Goal: Task Accomplishment & Management: Complete application form

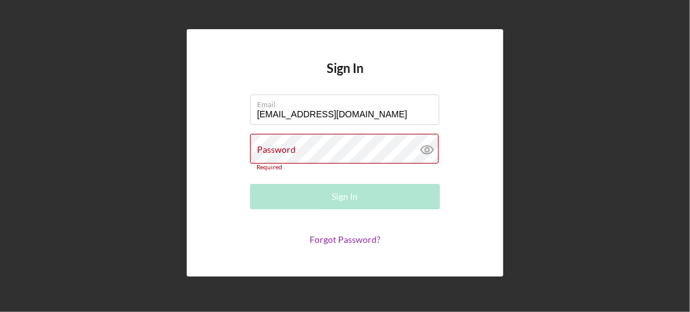
drag, startPoint x: 262, startPoint y: 151, endPoint x: 249, endPoint y: 166, distance: 19.7
click at [263, 153] on label "Password" at bounding box center [276, 149] width 39 height 10
click at [356, 234] on link "Forgot Password?" at bounding box center [345, 239] width 71 height 11
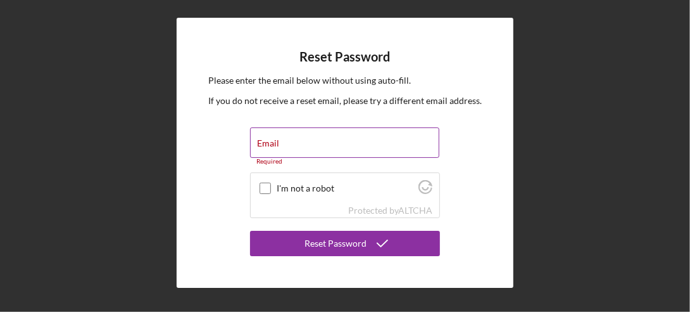
click at [262, 141] on label "Email" at bounding box center [268, 143] width 22 height 10
click at [262, 141] on input "Email" at bounding box center [344, 142] width 189 height 30
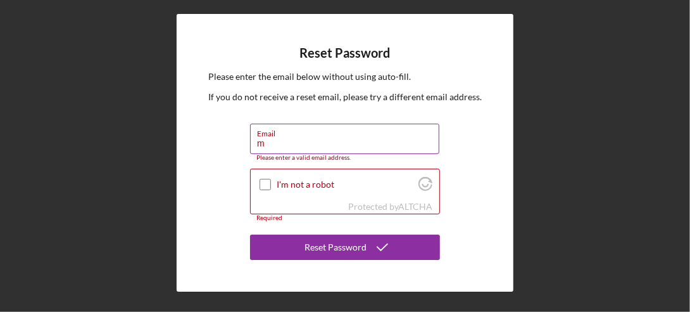
click at [250, 234] on button "Reset Password" at bounding box center [345, 246] width 190 height 25
click at [268, 139] on input "m" at bounding box center [344, 138] width 189 height 30
type input "[EMAIL_ADDRESS][DOMAIN_NAME]"
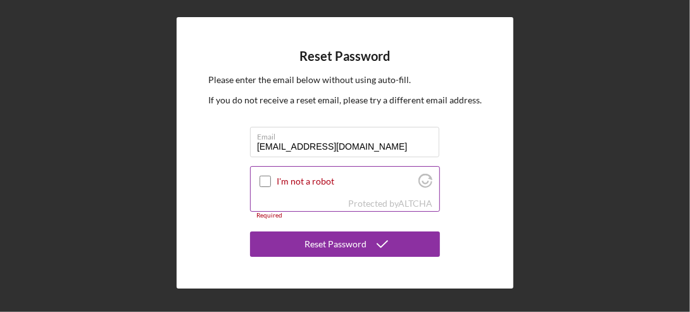
click at [267, 176] on input "I'm not a robot" at bounding box center [265, 180] width 11 height 11
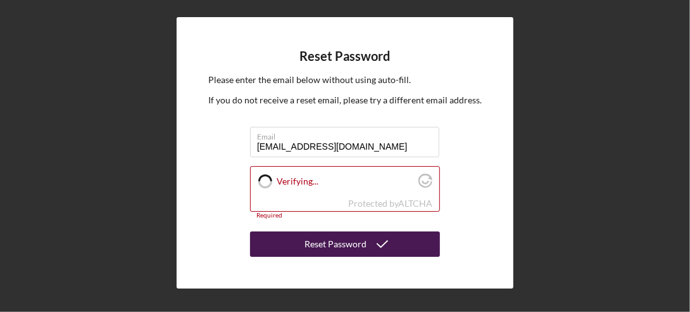
checkbox input "true"
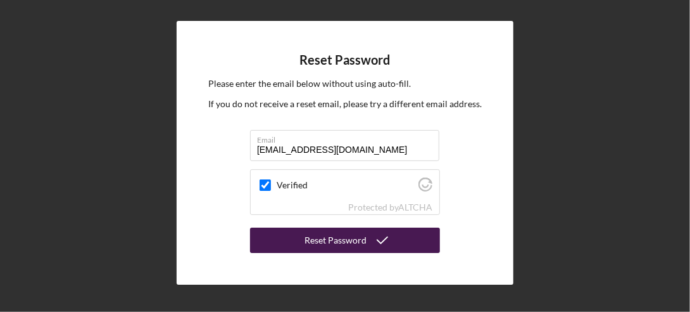
click at [352, 241] on div "Reset Password" at bounding box center [336, 239] width 62 height 25
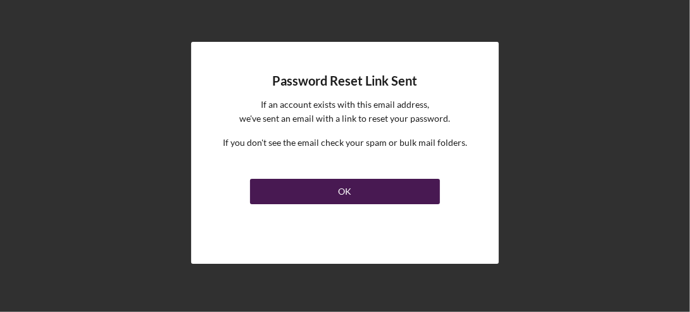
click at [333, 190] on button "OK" at bounding box center [345, 191] width 190 height 25
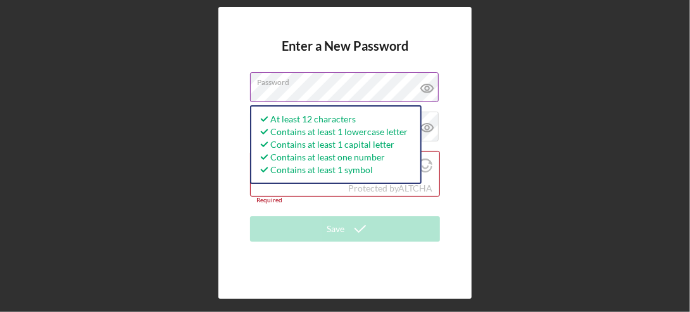
click at [421, 75] on icon at bounding box center [428, 88] width 32 height 32
click at [325, 204] on form "Enter a New Password Password At least 12 characters Contains at least 1 lowerc…" at bounding box center [345, 153] width 190 height 228
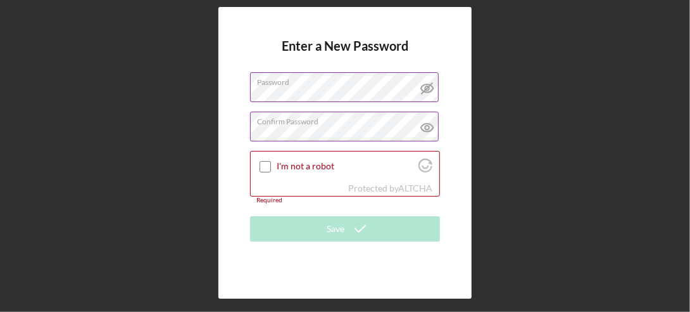
click at [272, 122] on div "Confirm Password Passwords do not match." at bounding box center [345, 127] width 190 height 32
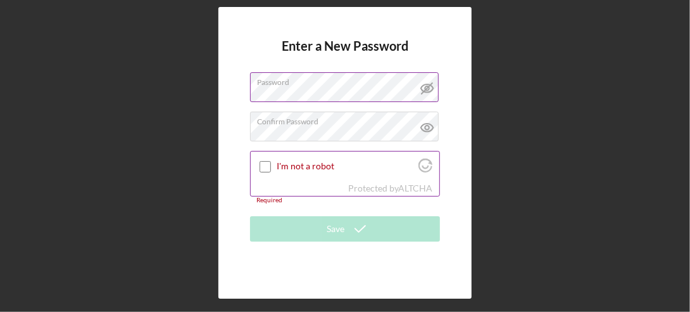
click at [266, 164] on input "I'm not a robot" at bounding box center [265, 166] width 11 height 11
checkbox input "true"
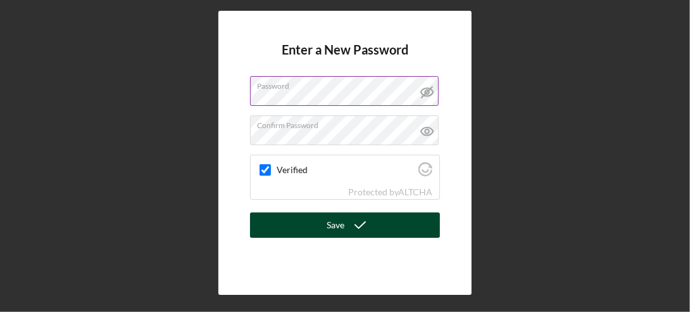
click at [359, 221] on icon "submit" at bounding box center [360, 225] width 32 height 32
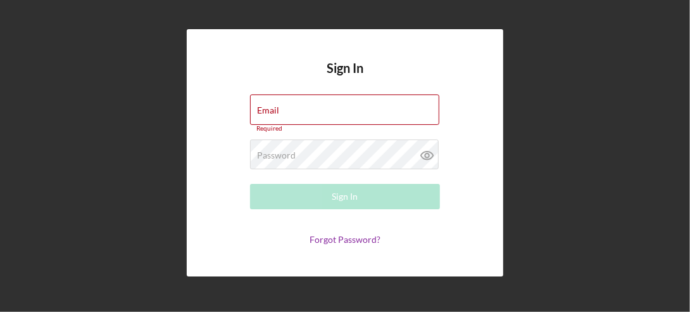
type input "[EMAIL_ADDRESS][DOMAIN_NAME]"
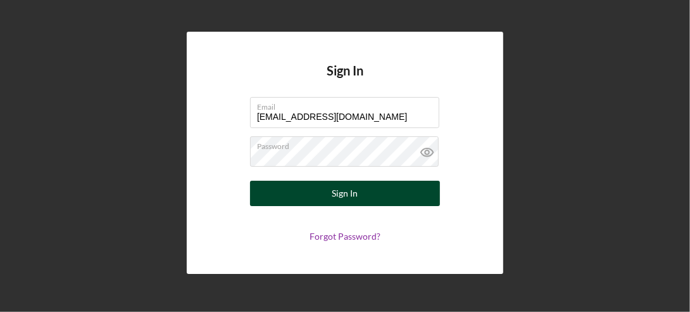
click at [332, 194] on div "Sign In" at bounding box center [345, 192] width 26 height 25
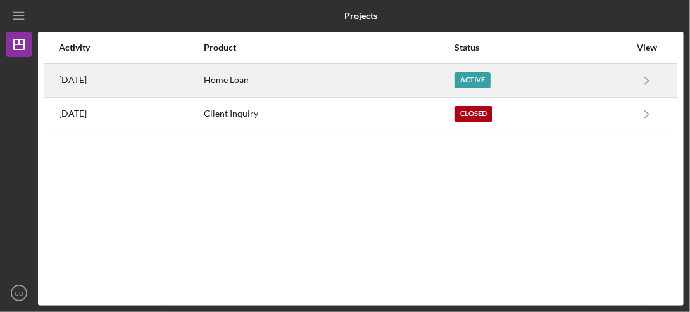
click at [491, 79] on div "Active" at bounding box center [473, 80] width 36 height 16
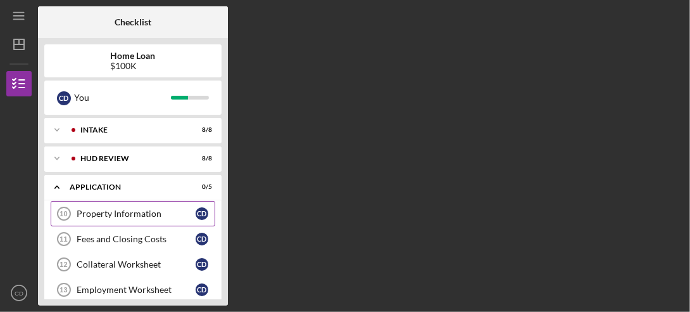
click at [107, 214] on div "Property Information" at bounding box center [136, 213] width 119 height 10
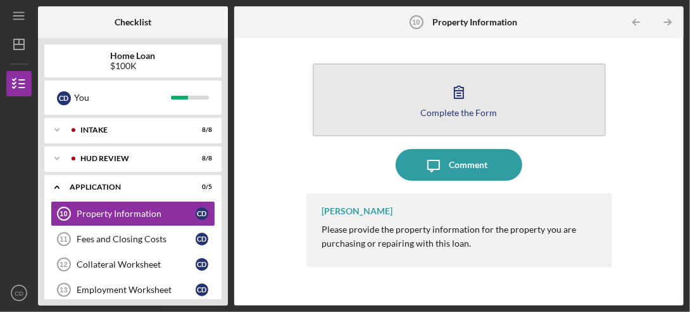
click at [458, 106] on button "Complete the Form Form" at bounding box center [459, 99] width 293 height 73
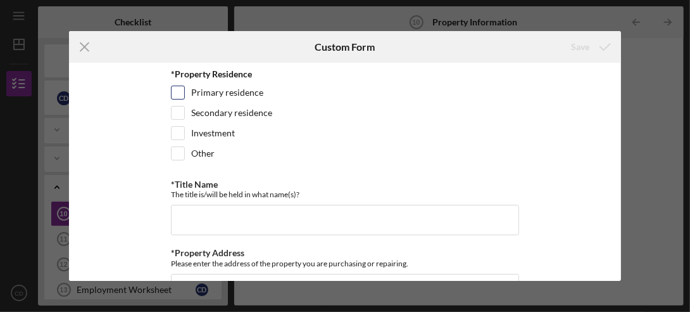
click at [177, 89] on input "Primary residence" at bounding box center [178, 92] width 13 height 13
checkbox input "true"
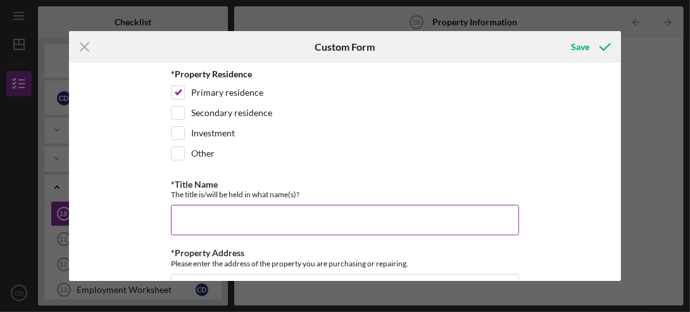
click at [186, 208] on input "*Title Name" at bounding box center [345, 220] width 348 height 30
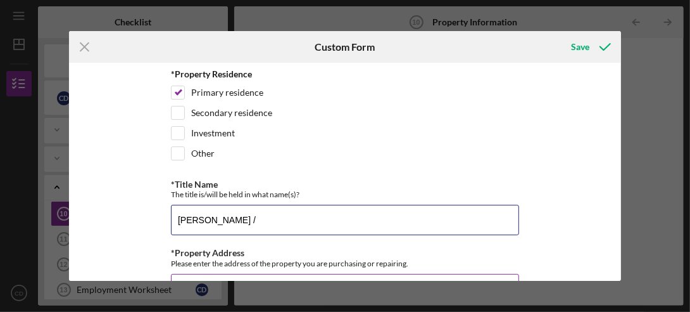
click at [559, 34] on button "Save" at bounding box center [590, 46] width 63 height 25
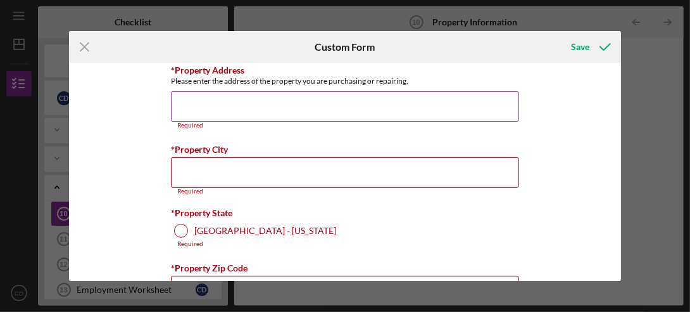
scroll to position [149, 0]
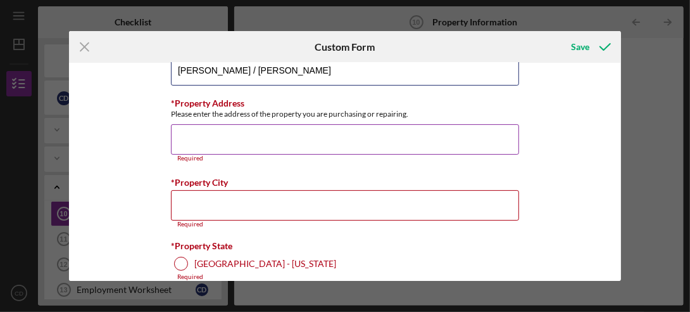
type input "Christine Doud / Gunner Jackson"
click at [205, 146] on input "*Property Address" at bounding box center [345, 139] width 348 height 30
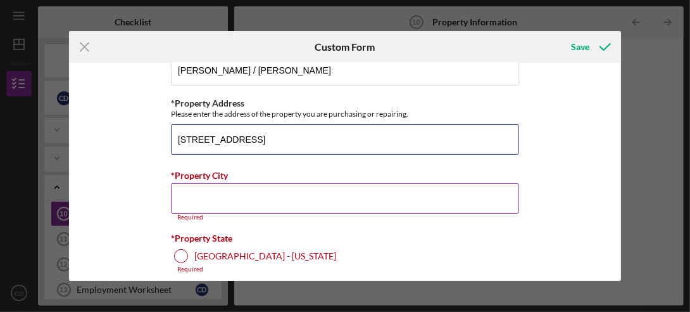
type input "311 Cree St"
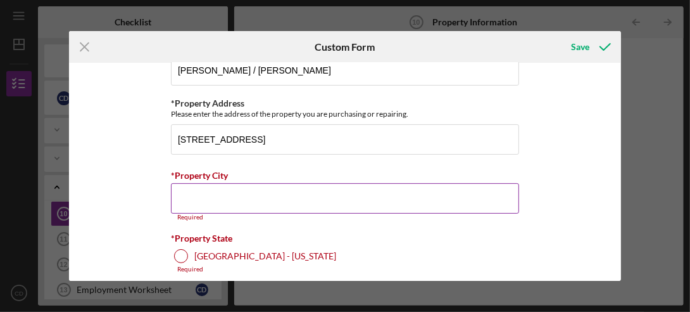
click at [177, 193] on input "*Property City" at bounding box center [345, 198] width 348 height 30
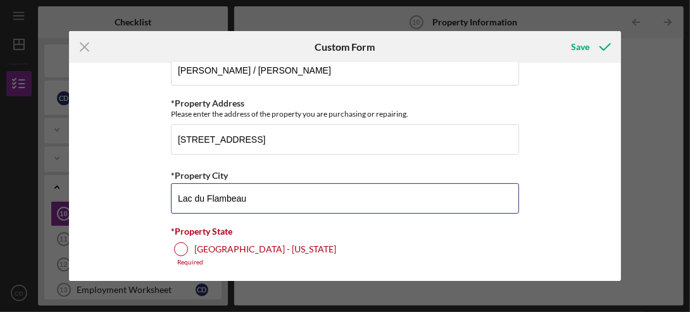
type input "Lac du Flambeau"
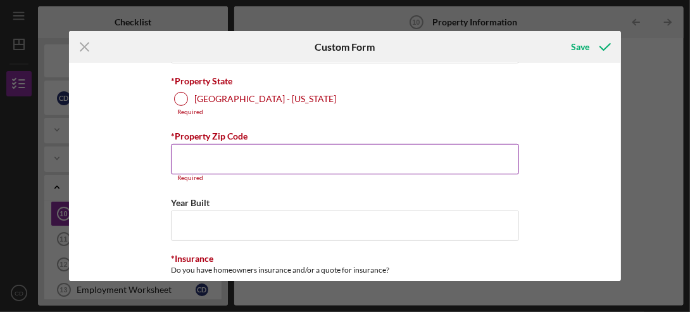
scroll to position [302, 0]
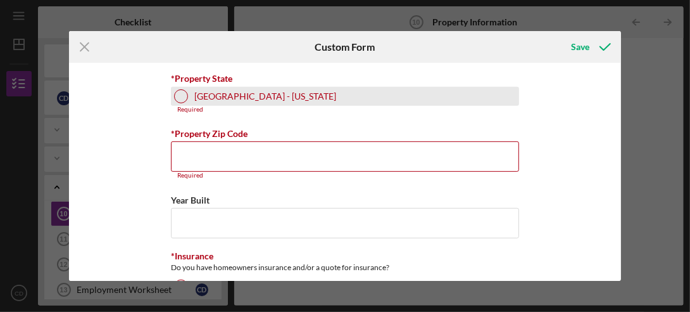
click at [184, 89] on div at bounding box center [181, 96] width 14 height 14
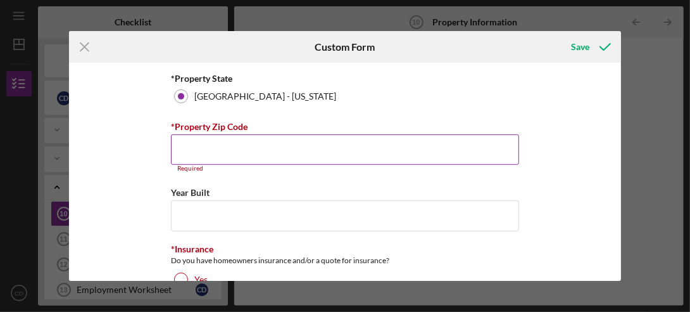
click at [199, 134] on input "*Property Zip Code" at bounding box center [345, 149] width 348 height 30
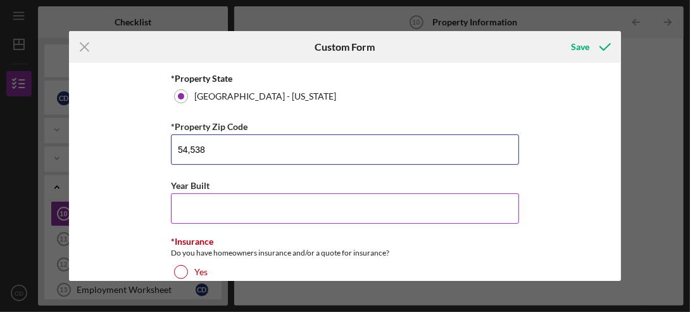
type input "54,538"
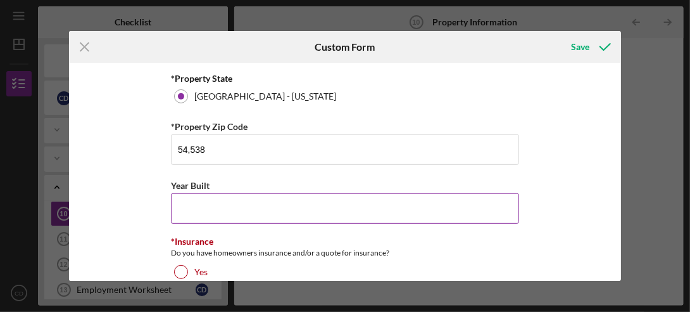
click at [183, 205] on input "Year Built" at bounding box center [345, 208] width 348 height 30
click at [182, 205] on input "1,970" at bounding box center [345, 208] width 348 height 30
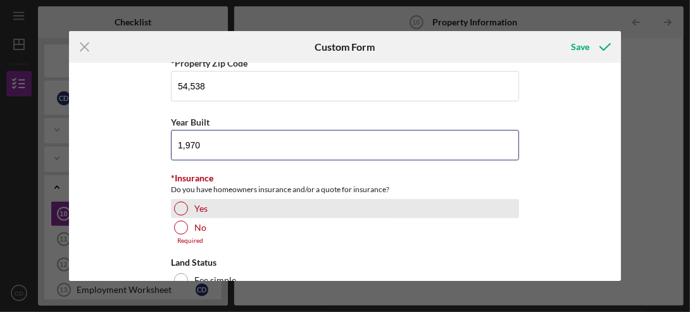
type input "1,970"
click at [175, 201] on div at bounding box center [181, 208] width 14 height 14
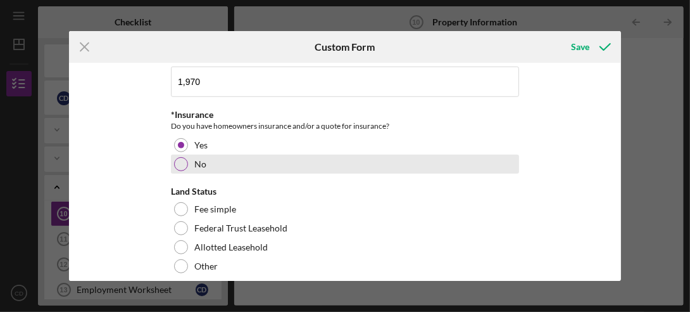
scroll to position [492, 0]
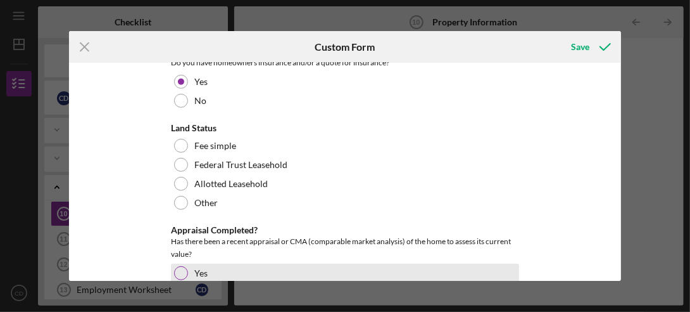
click at [175, 266] on div at bounding box center [181, 273] width 14 height 14
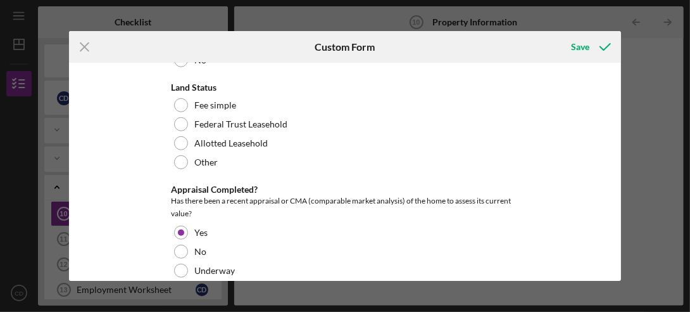
scroll to position [535, 0]
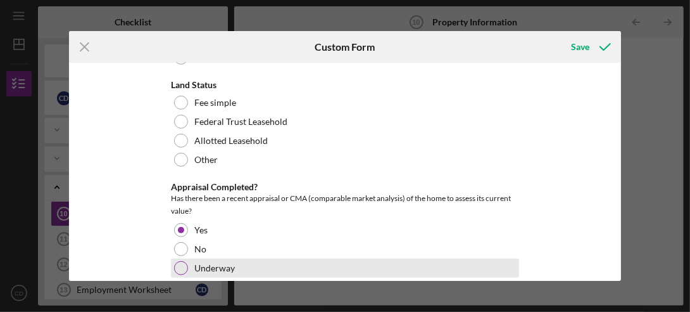
click at [174, 264] on div at bounding box center [181, 268] width 14 height 14
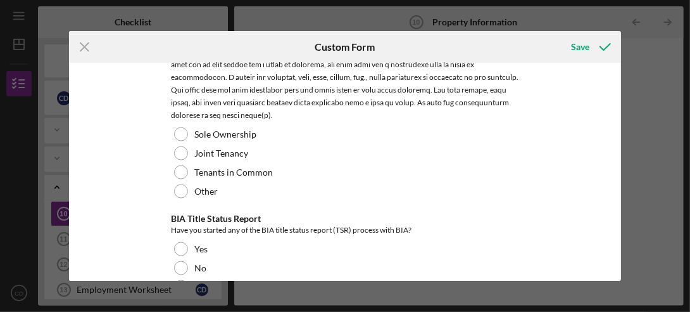
scroll to position [949, 0]
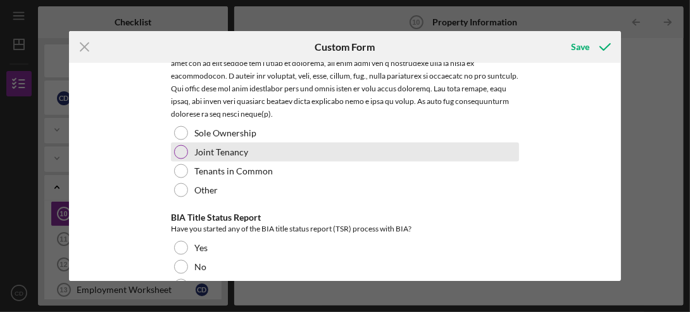
click at [184, 145] on div at bounding box center [181, 152] width 14 height 14
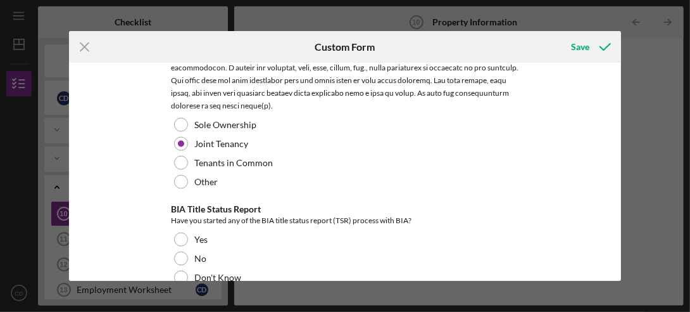
scroll to position [995, 0]
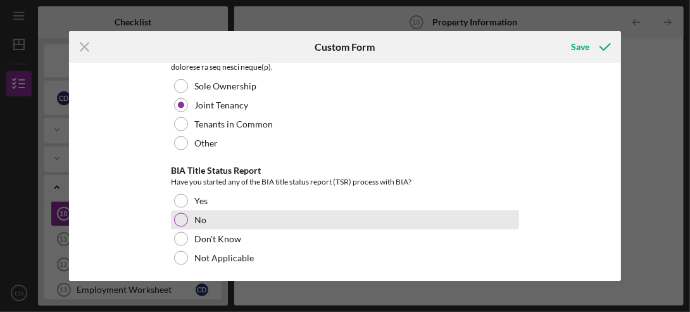
click at [184, 210] on div "No" at bounding box center [345, 219] width 348 height 19
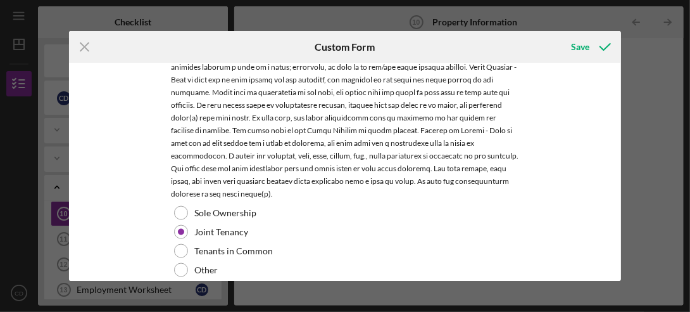
scroll to position [742, 0]
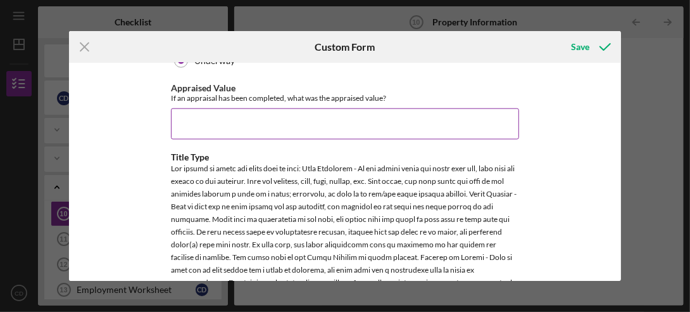
click at [184, 110] on input "Appraised Value" at bounding box center [345, 123] width 348 height 30
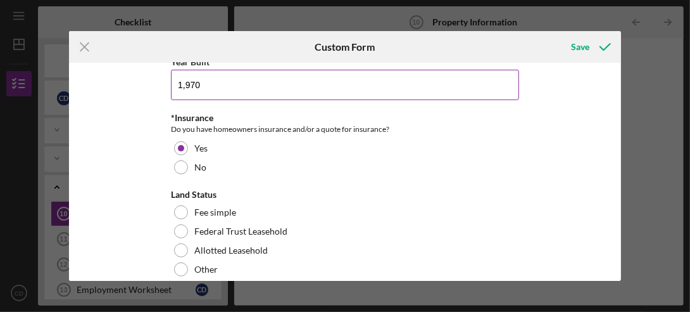
scroll to position [299, 0]
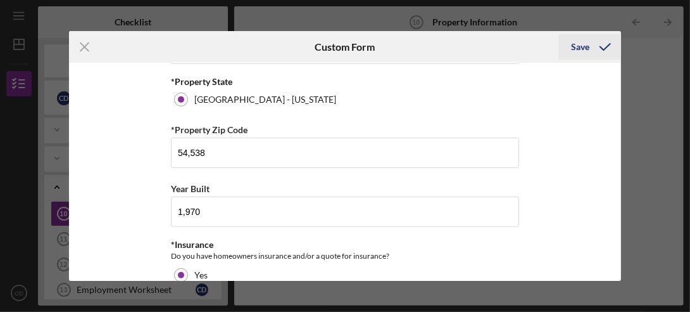
click at [586, 41] on div "Save" at bounding box center [580, 46] width 18 height 25
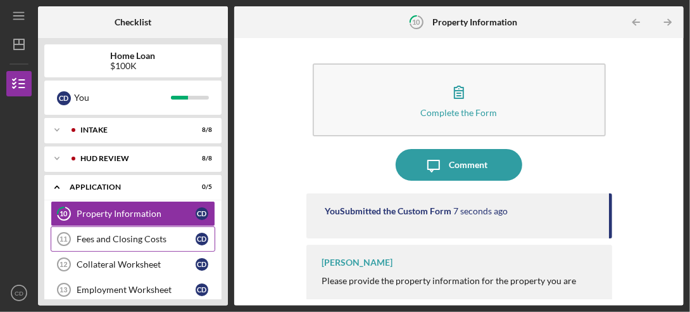
click at [107, 232] on link "Fees and Closing Costs 11 Fees and Closing Costs C D" at bounding box center [133, 238] width 165 height 25
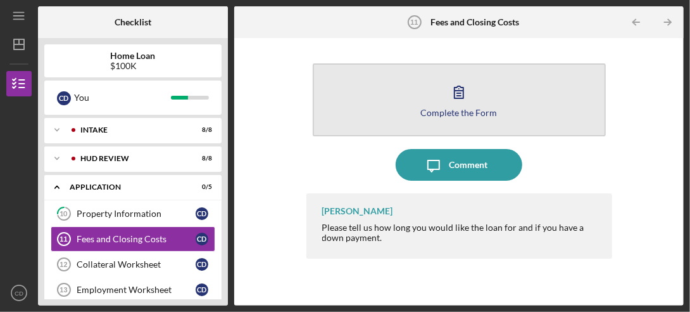
click at [466, 108] on div "Complete the Form" at bounding box center [459, 112] width 77 height 9
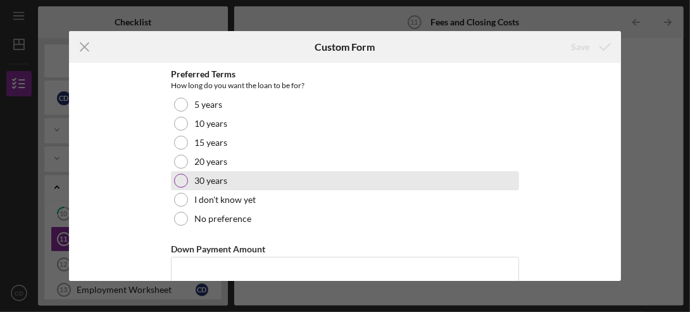
click at [178, 176] on div at bounding box center [181, 181] width 14 height 14
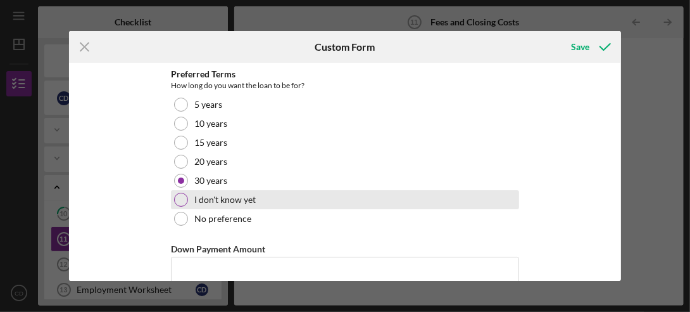
scroll to position [63, 0]
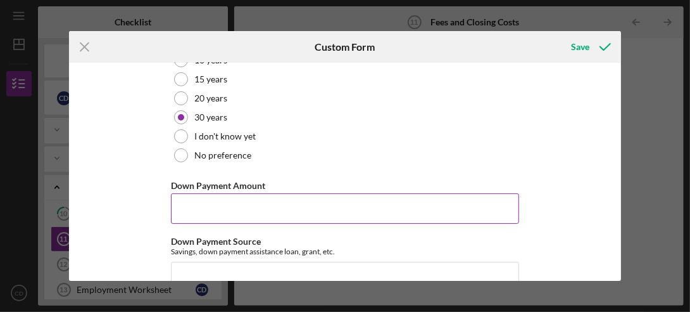
drag, startPoint x: 181, startPoint y: 207, endPoint x: 189, endPoint y: 208, distance: 7.6
click at [186, 206] on input "Down Payment Amount" at bounding box center [345, 208] width 348 height 30
type input "$1,000"
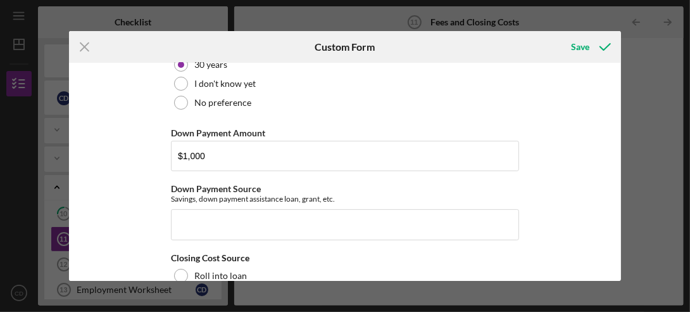
scroll to position [115, 0]
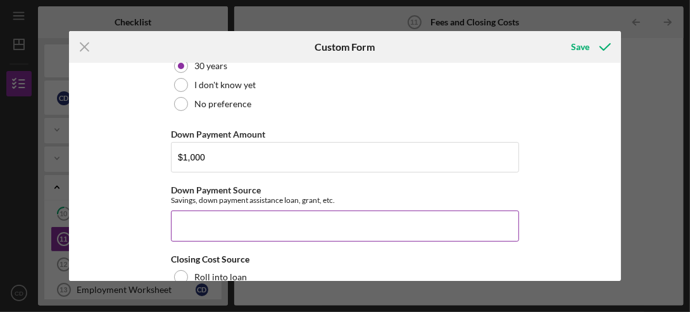
click at [183, 226] on input "Down Payment Source" at bounding box center [345, 225] width 348 height 30
type input "savings"
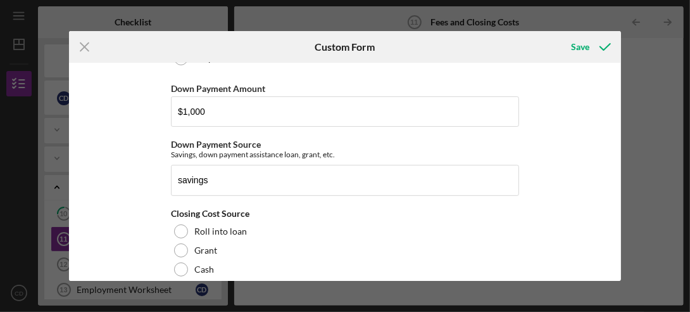
scroll to position [163, 0]
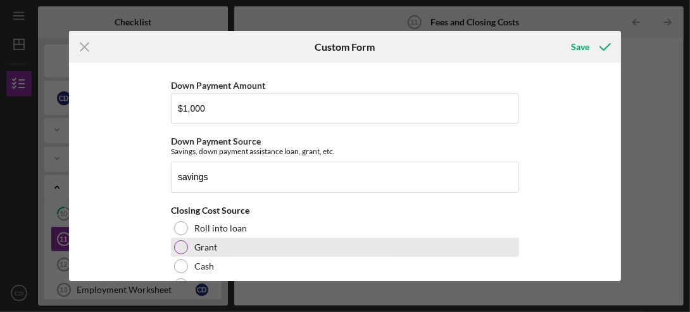
click at [182, 247] on div at bounding box center [181, 247] width 14 height 14
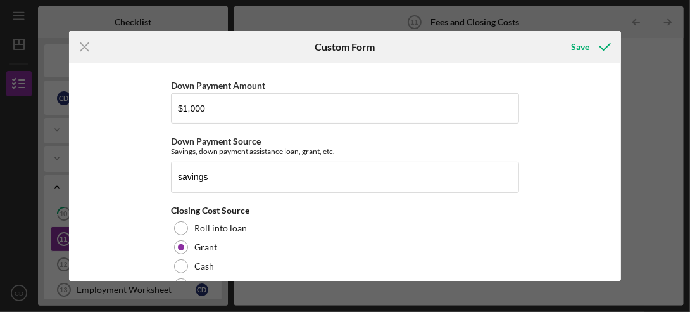
scroll to position [195, 0]
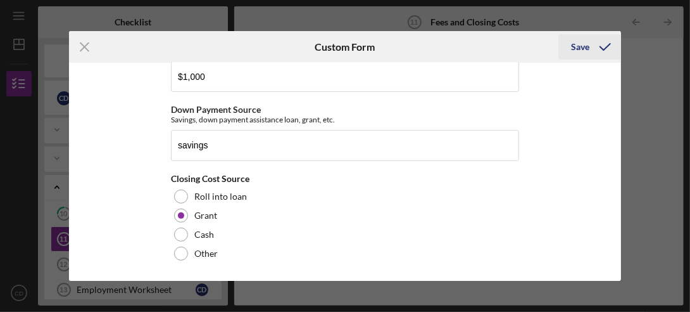
click at [590, 53] on icon "submit" at bounding box center [606, 47] width 32 height 32
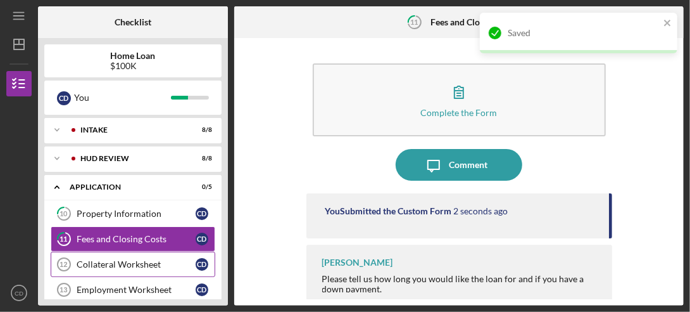
click at [117, 257] on link "Collateral Worksheet 12 Collateral Worksheet C D" at bounding box center [133, 263] width 165 height 25
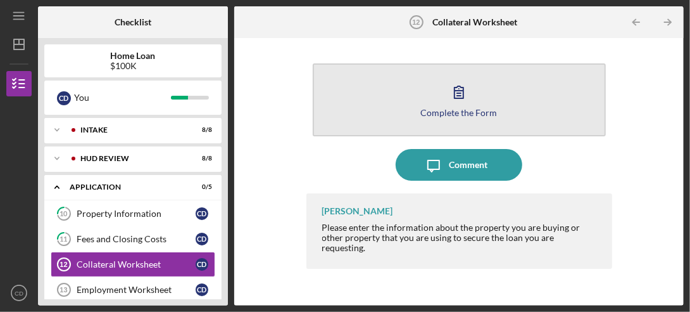
click at [455, 105] on icon "button" at bounding box center [459, 92] width 32 height 32
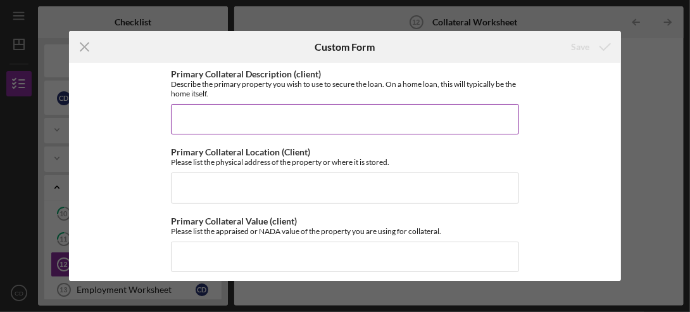
click at [177, 116] on input "Primary Collateral Description (client)" at bounding box center [345, 119] width 348 height 30
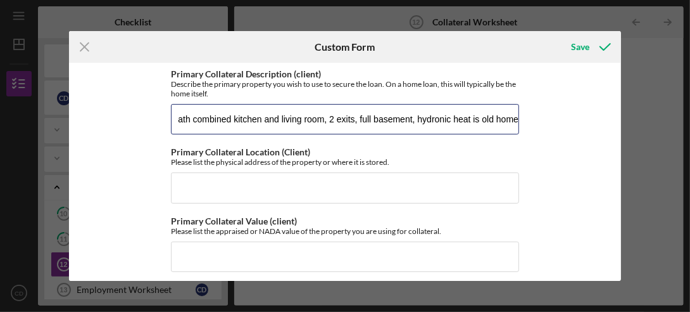
scroll to position [0, 70]
drag, startPoint x: 467, startPoint y: 120, endPoint x: 462, endPoint y: 114, distance: 7.7
click at [462, 118] on input "2 bedroom 1 bath combined kitchen and living room, 2 exits, full basement, hydr…" at bounding box center [345, 119] width 348 height 30
click at [471, 115] on input "2 bedroom 1 bath combined kitchen and living room, 2 exits, full basement, hydr…" at bounding box center [345, 119] width 348 height 30
drag, startPoint x: 465, startPoint y: 119, endPoint x: 503, endPoint y: 125, distance: 39.0
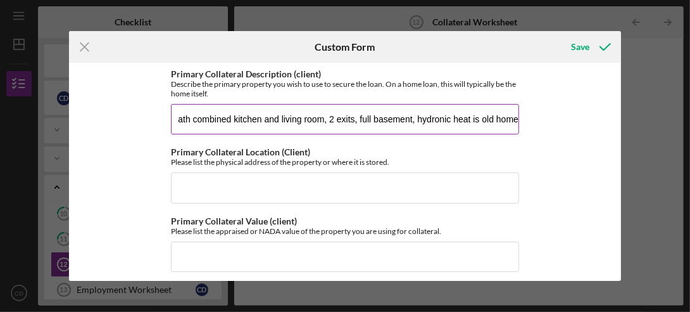
click at [467, 119] on input "2 bedroom 1 bath combined kitchen and living room, 2 exits, full basement, hydr…" at bounding box center [345, 119] width 348 height 30
click at [467, 117] on input "2 bedroom 1 bath combined kitchen and living room, 2 exits, full basement, hydr…" at bounding box center [345, 119] width 348 height 30
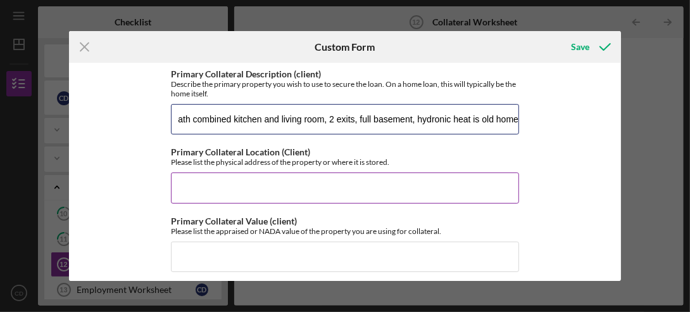
type input "2 bedroom 1 bath combined kitchen and living room, 2 exits, full basement, hydr…"
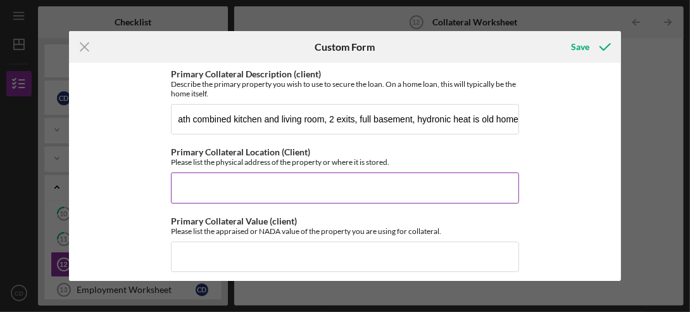
scroll to position [0, 0]
click at [198, 180] on input "Primary Collateral Location (Client)" at bounding box center [345, 187] width 348 height 30
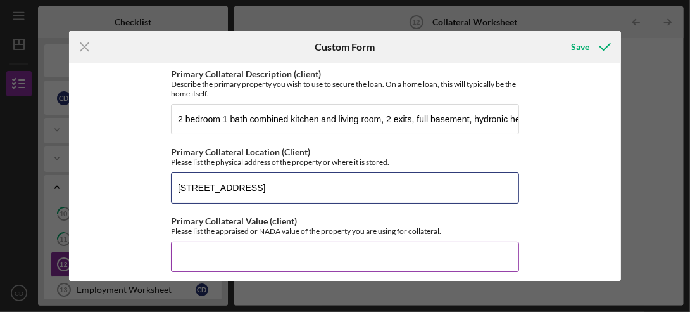
type input "311 Cree St Lac du Flambeau WI 54538"
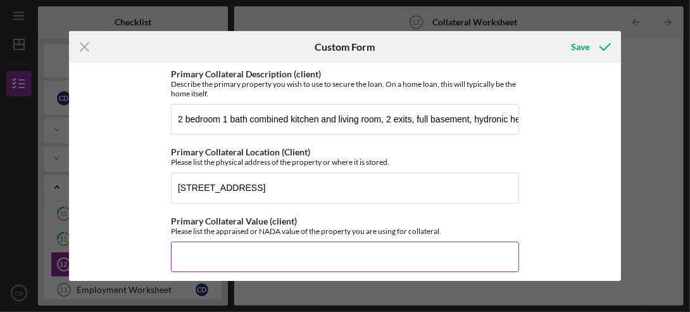
click at [177, 262] on input "Primary Collateral Value (client)" at bounding box center [345, 256] width 348 height 30
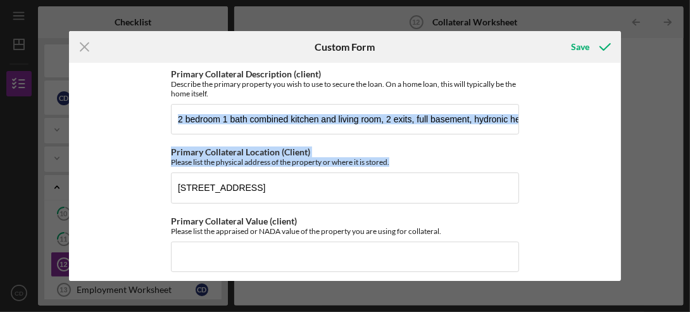
drag, startPoint x: 617, startPoint y: 129, endPoint x: 611, endPoint y: 191, distance: 63.0
click at [611, 191] on div "Primary Collateral Description (client) Describe the primary property you wish …" at bounding box center [345, 172] width 552 height 218
click at [609, 193] on div "Primary Collateral Description (client) Describe the primary property you wish …" at bounding box center [345, 172] width 552 height 218
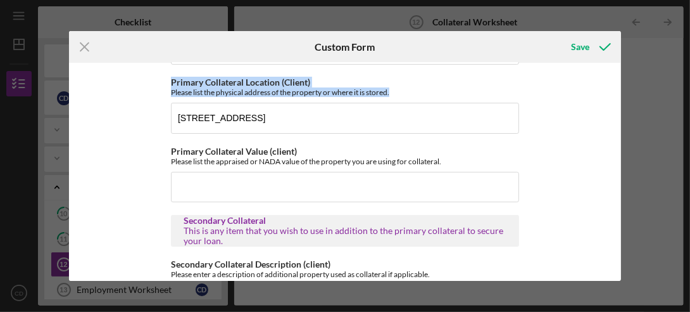
scroll to position [86, 0]
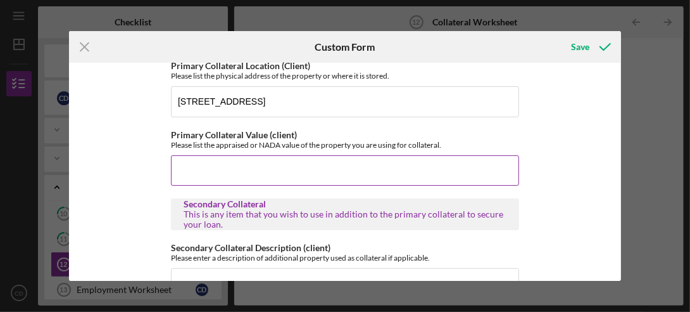
click at [181, 160] on input "Primary Collateral Value (client)" at bounding box center [345, 170] width 348 height 30
click at [177, 170] on input "Primary Collateral Value (client)" at bounding box center [345, 170] width 348 height 30
click at [213, 176] on input "Primary Collateral Value (client)" at bounding box center [345, 170] width 348 height 30
type input "$0.0"
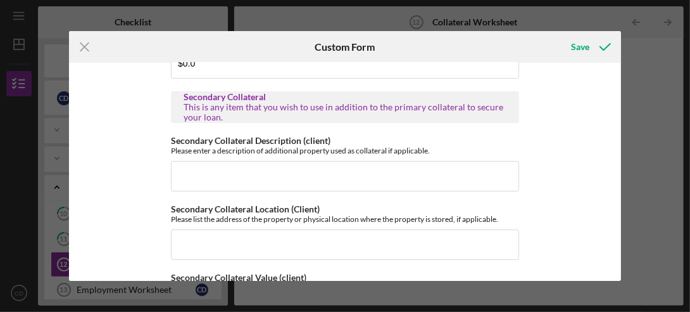
scroll to position [130, 0]
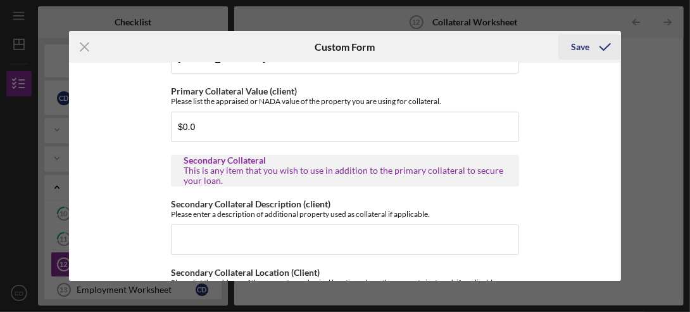
click at [586, 42] on div "Save" at bounding box center [580, 46] width 18 height 25
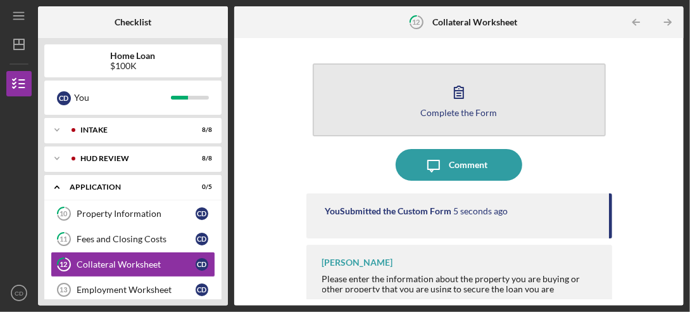
click at [458, 109] on div "Complete the Form" at bounding box center [459, 112] width 77 height 9
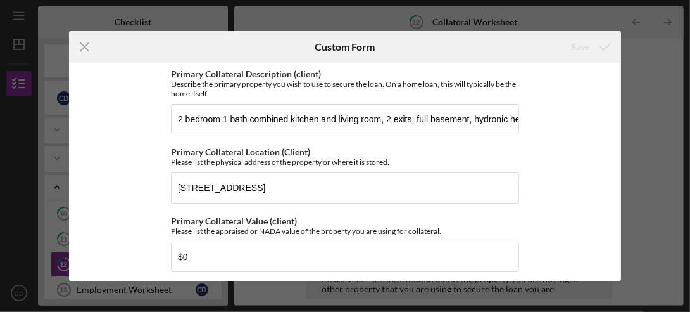
click at [545, 17] on div "Icon/Menu Close Custom Form Save Primary Collateral Description (client) Descri…" at bounding box center [345, 156] width 690 height 312
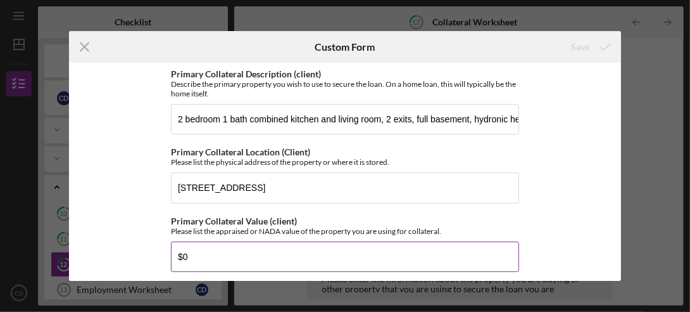
click at [186, 255] on input "$0" at bounding box center [345, 256] width 348 height 30
click at [267, 252] on input "$0" at bounding box center [345, 256] width 348 height 30
type input "$50,000"
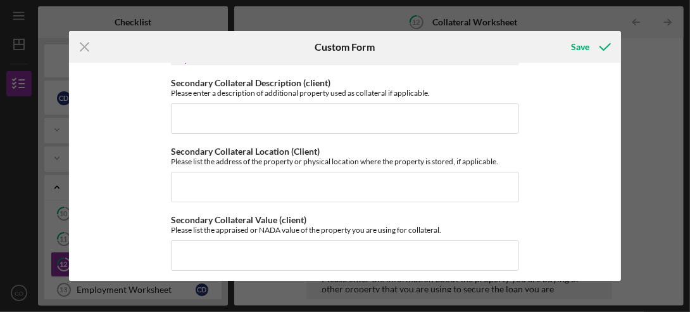
scroll to position [256, 0]
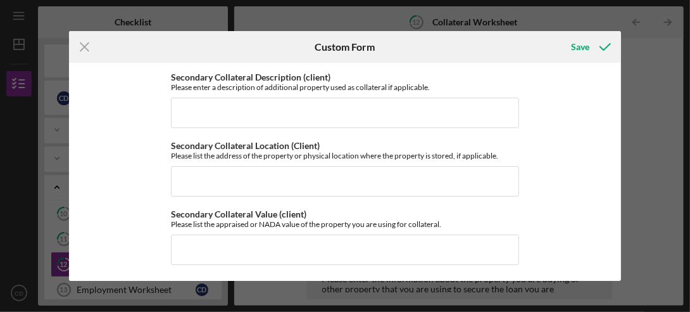
click at [575, 32] on div "Icon/Menu Close Custom Form Save Primary Collateral Description (client) Descri…" at bounding box center [345, 156] width 690 height 312
click at [578, 50] on div "Save" at bounding box center [580, 46] width 18 height 25
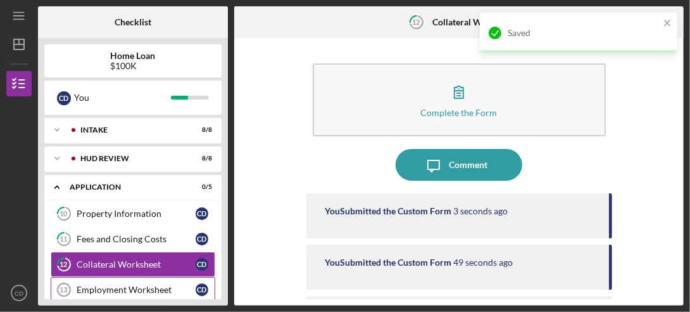
click at [120, 286] on div "Employment Worksheet" at bounding box center [136, 289] width 119 height 10
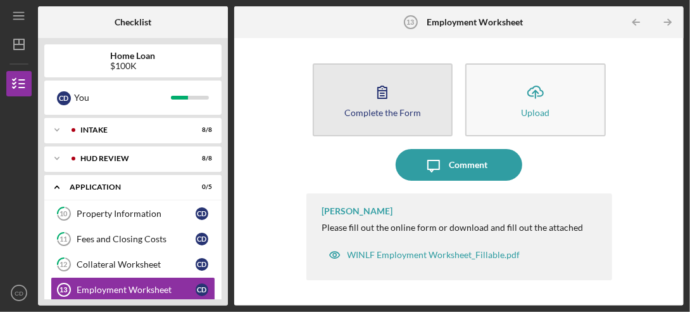
click at [359, 111] on div "Complete the Form" at bounding box center [382, 112] width 77 height 9
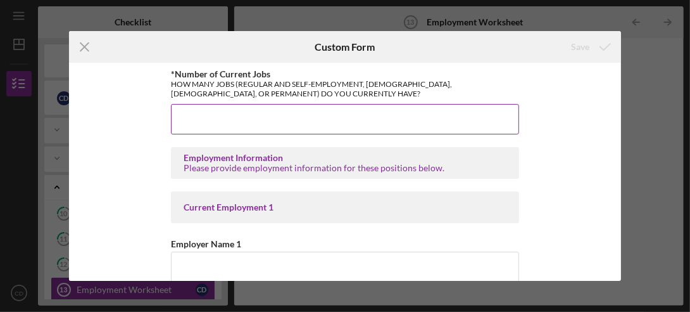
click at [201, 108] on input "*Number of Current Jobs" at bounding box center [345, 119] width 348 height 30
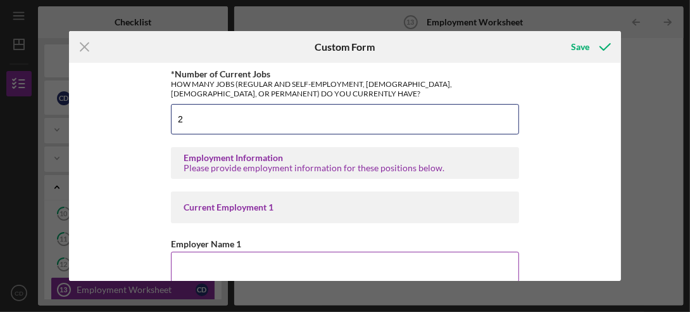
type input "2"
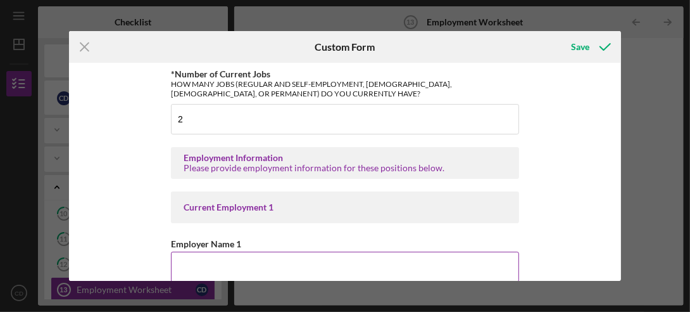
click at [218, 250] on div "Employer Name 1" at bounding box center [345, 259] width 348 height 46
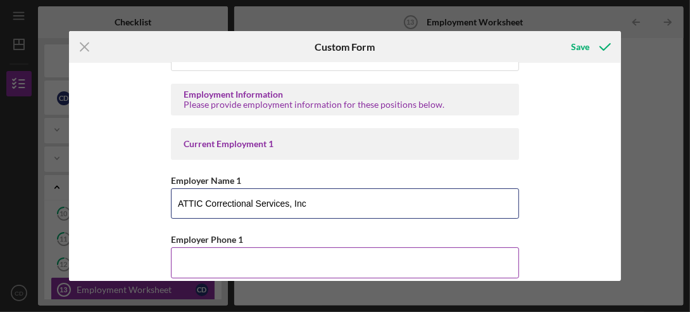
type input "ATTIC Correctional Services, Inc"
click at [211, 263] on input "Employer Phone 1" at bounding box center [345, 262] width 348 height 30
type input "(7##) ###-####"
type input "(6##) ###-####"
type input "(715) ###-####"
